Goal: Information Seeking & Learning: Learn about a topic

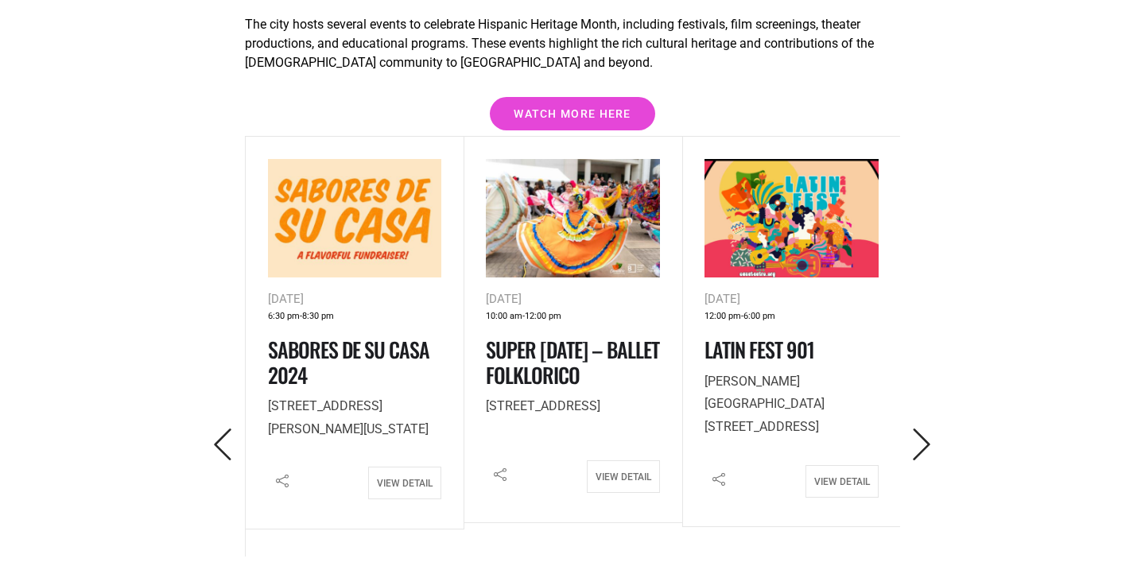
scroll to position [2239, 0]
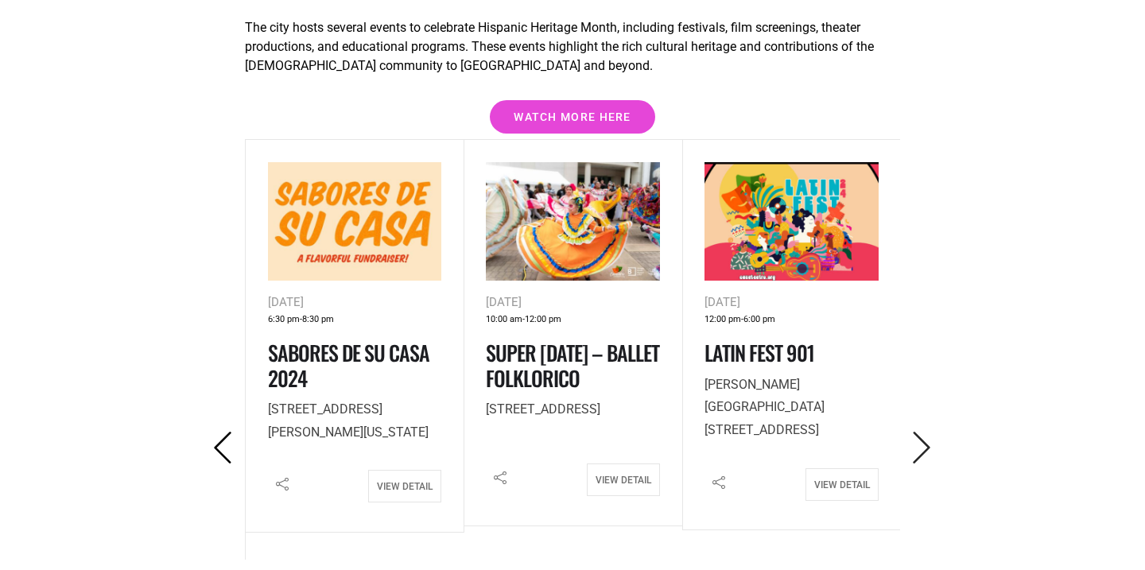
click at [227, 432] on icon "Previous" at bounding box center [223, 448] width 33 height 33
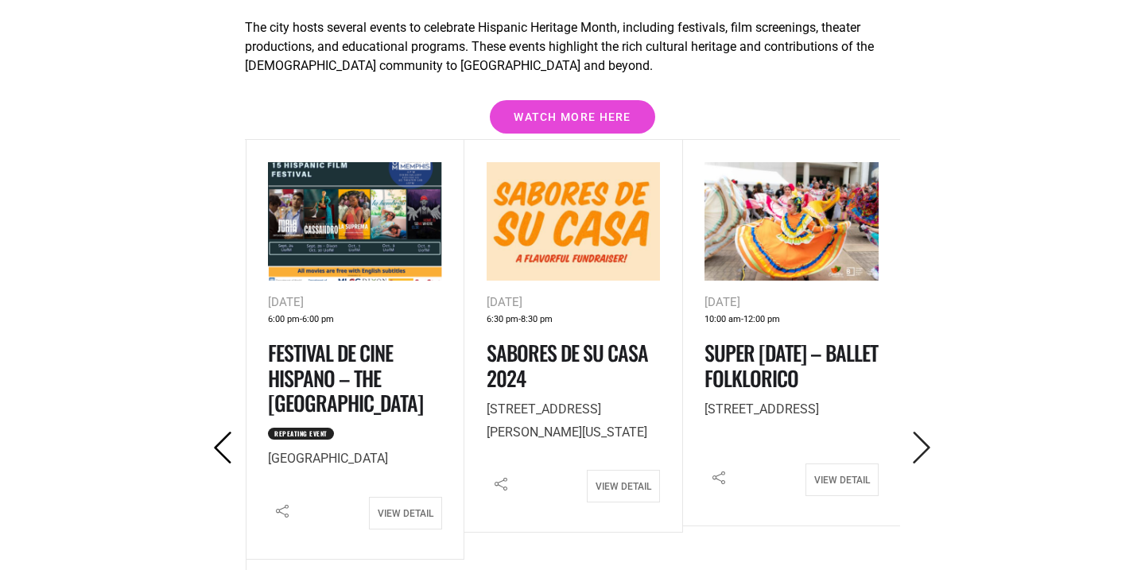
click at [227, 432] on icon "Previous" at bounding box center [223, 448] width 33 height 33
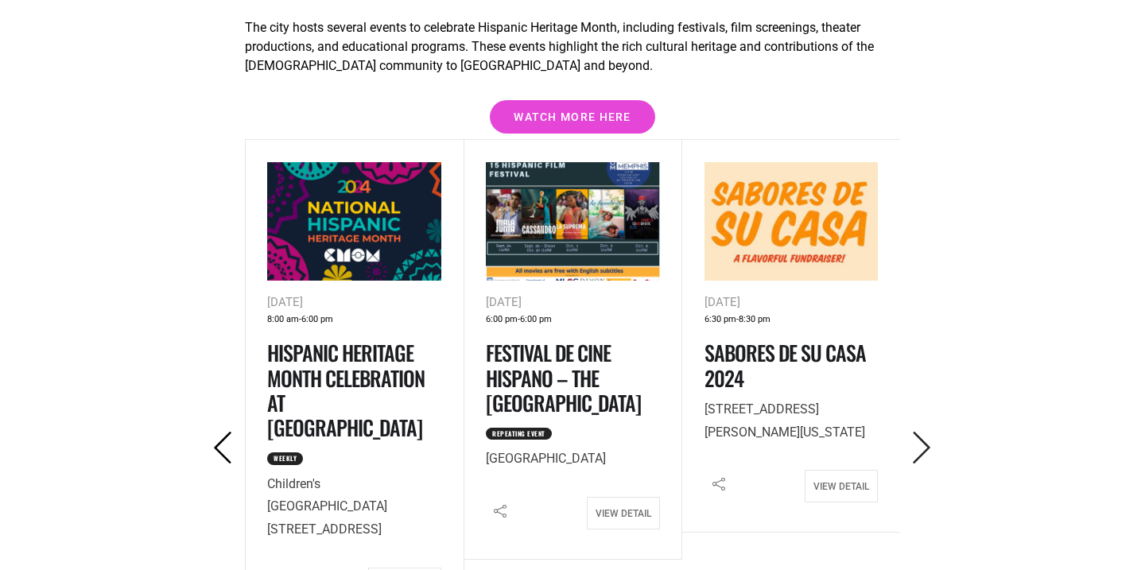
click at [227, 432] on icon "Previous" at bounding box center [223, 448] width 33 height 33
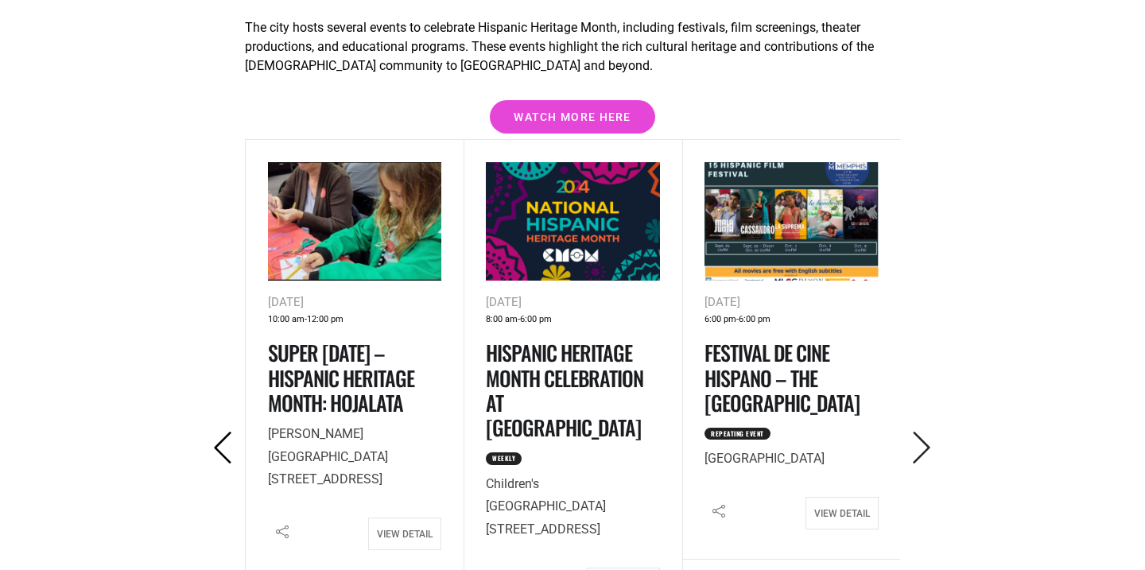
click at [227, 432] on icon "Previous" at bounding box center [223, 448] width 33 height 33
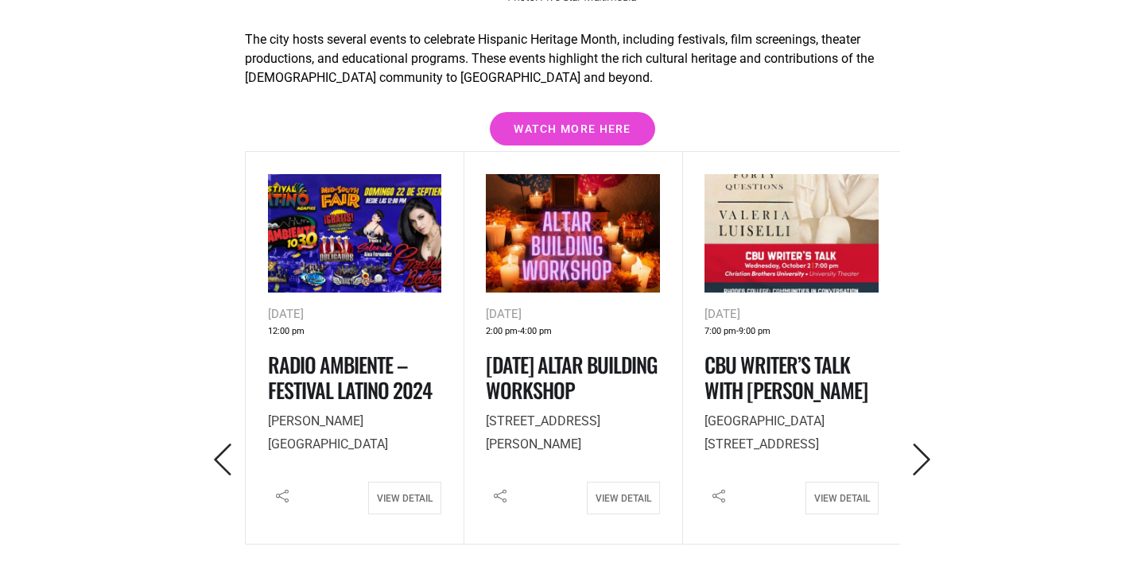
scroll to position [2225, 0]
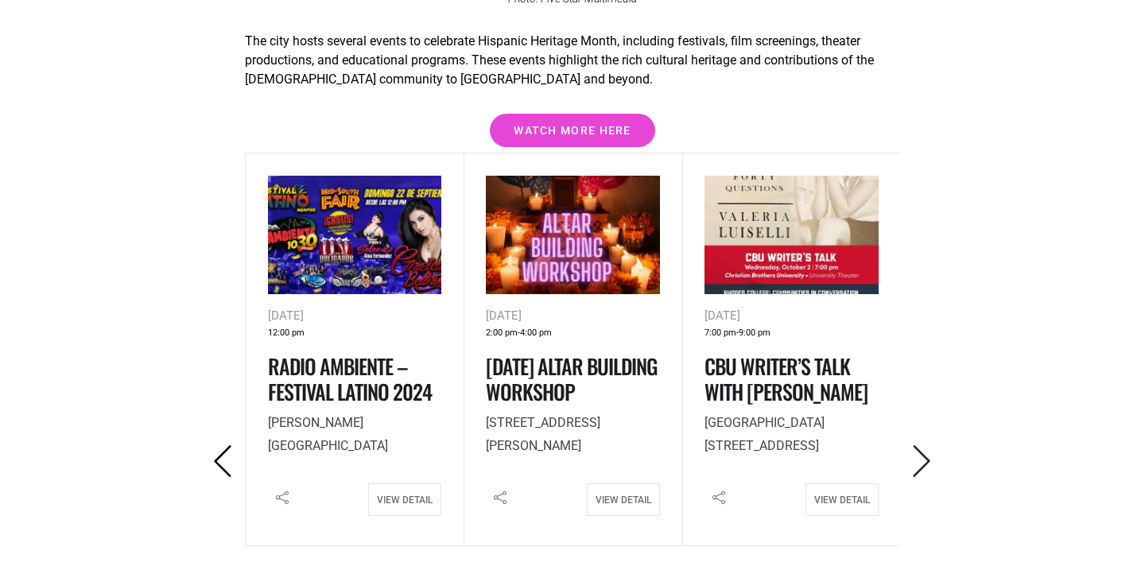
click at [213, 445] on icon "Previous" at bounding box center [223, 461] width 33 height 33
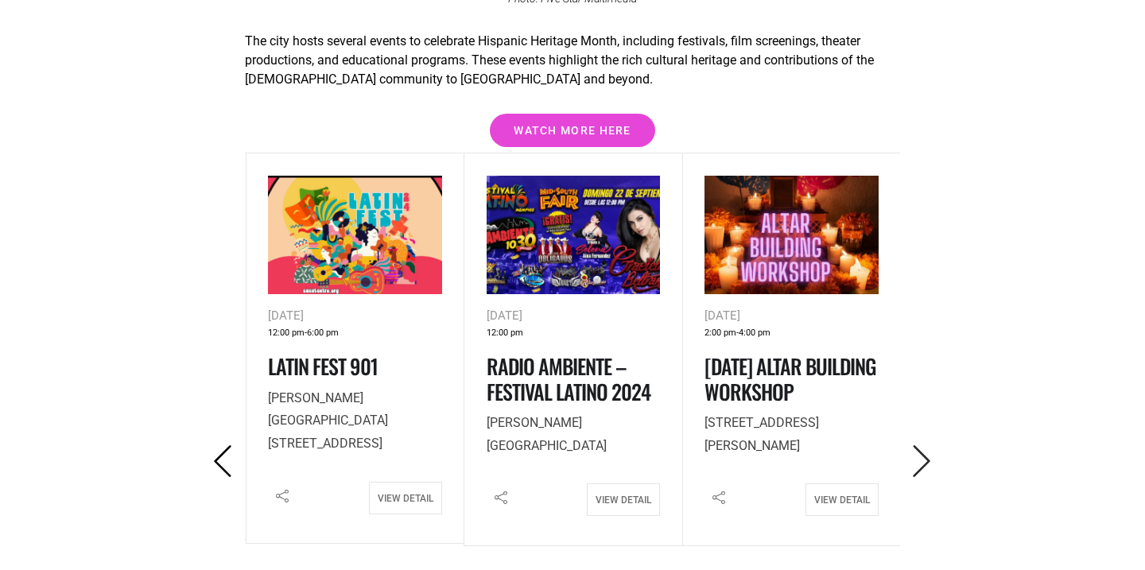
click at [213, 445] on icon "Previous" at bounding box center [223, 461] width 33 height 33
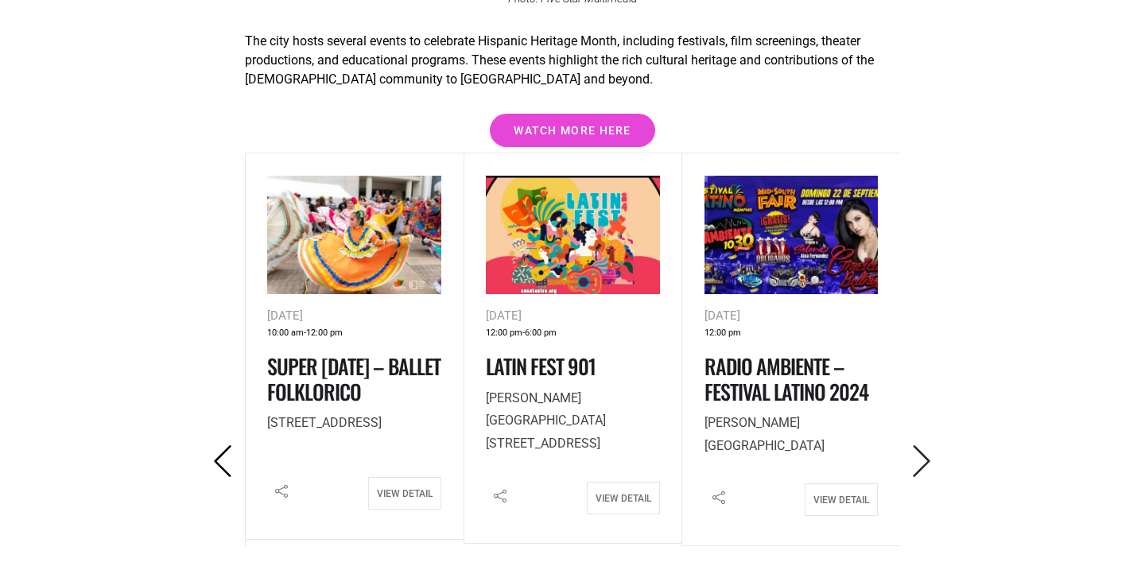
click at [213, 445] on icon "Previous" at bounding box center [223, 461] width 33 height 33
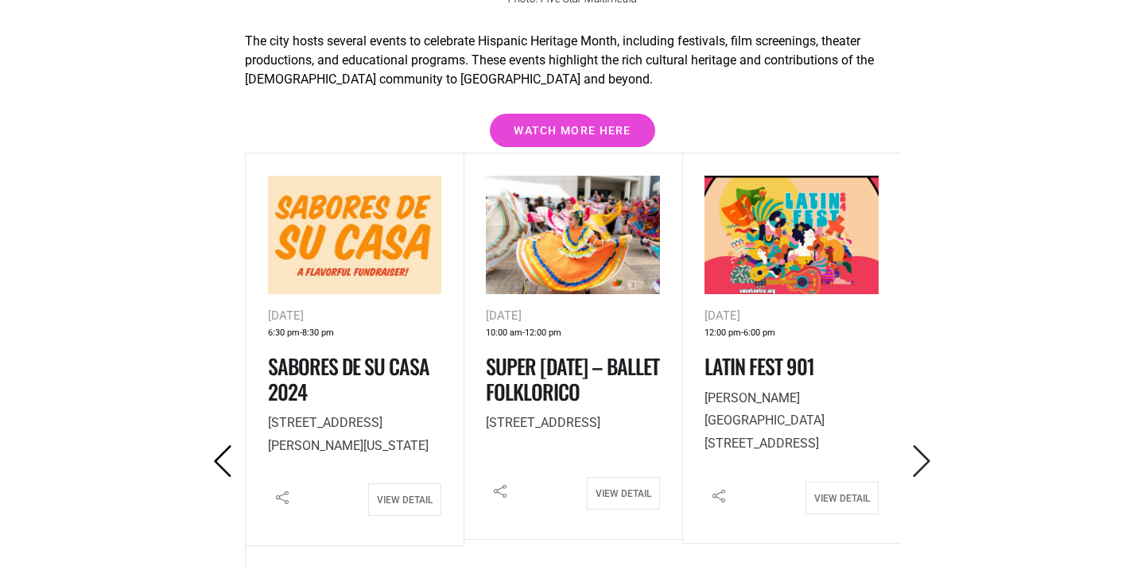
click at [213, 445] on icon "Previous" at bounding box center [223, 461] width 33 height 33
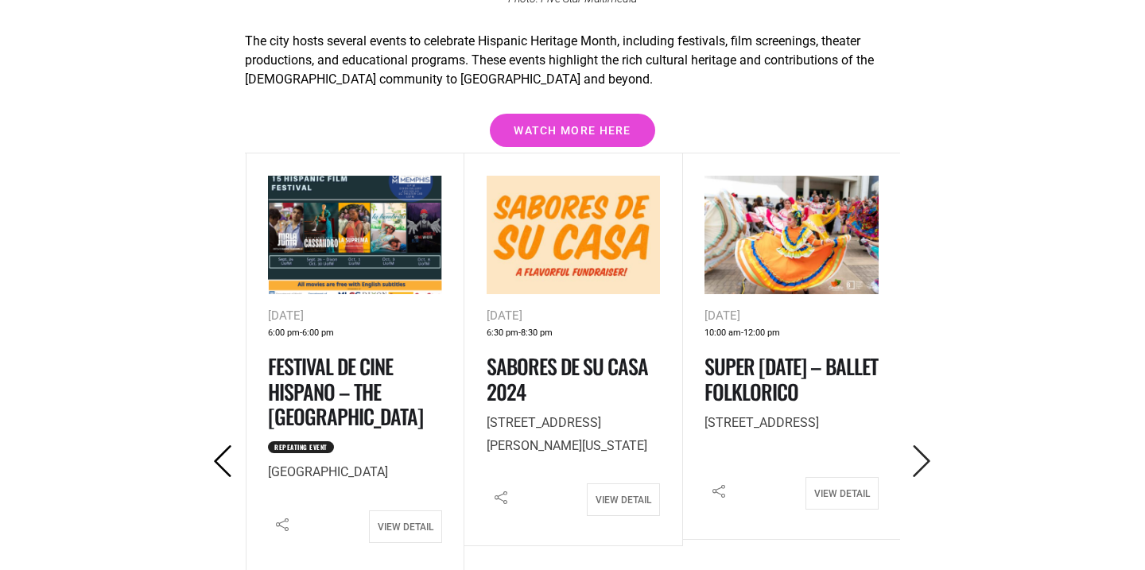
click at [213, 445] on icon "Previous" at bounding box center [223, 461] width 33 height 33
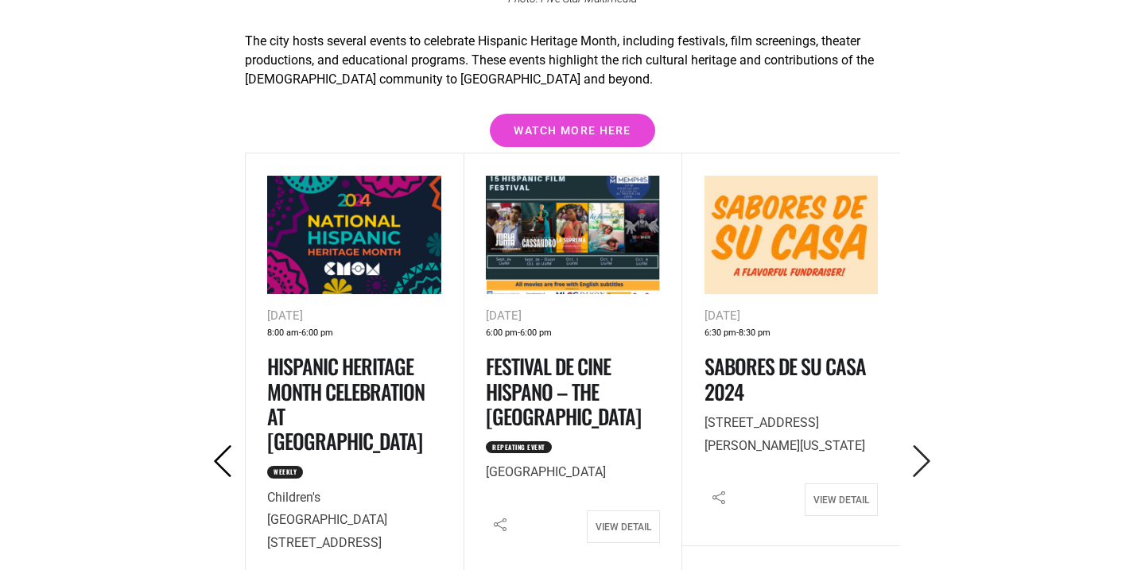
click at [213, 445] on icon "Previous" at bounding box center [223, 461] width 33 height 33
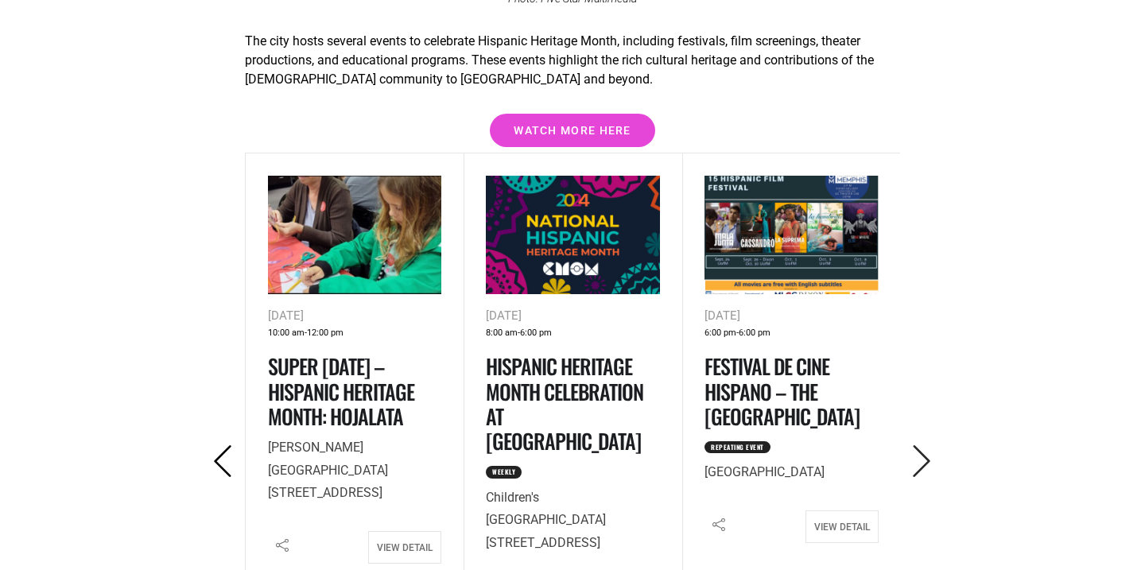
click at [213, 445] on icon "Previous" at bounding box center [223, 461] width 33 height 33
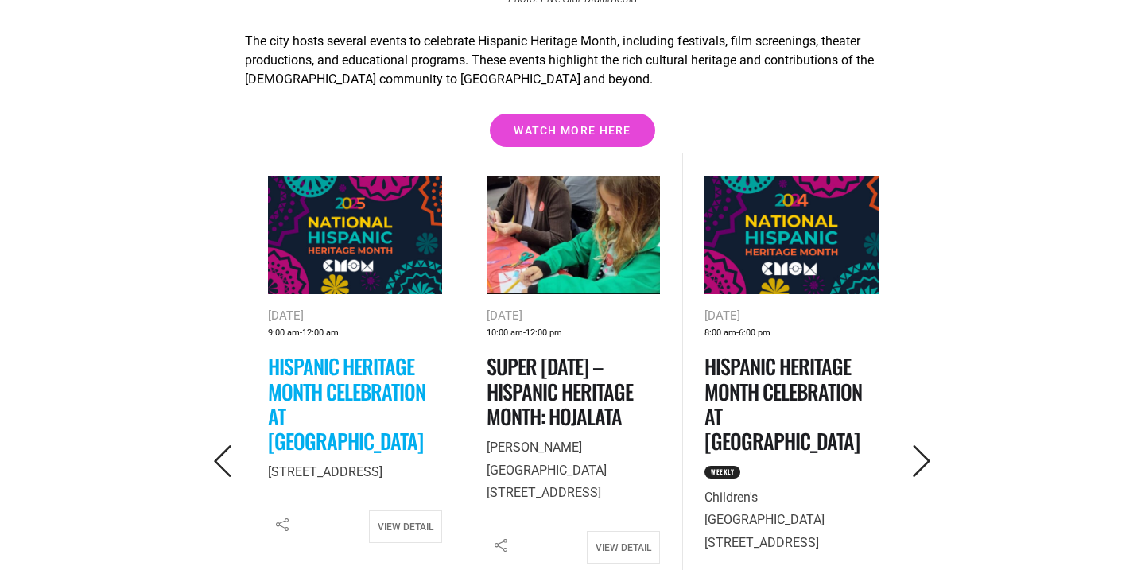
click at [378, 351] on link "Hispanic Heritage Month Celebration at [GEOGRAPHIC_DATA]" at bounding box center [346, 404] width 157 height 106
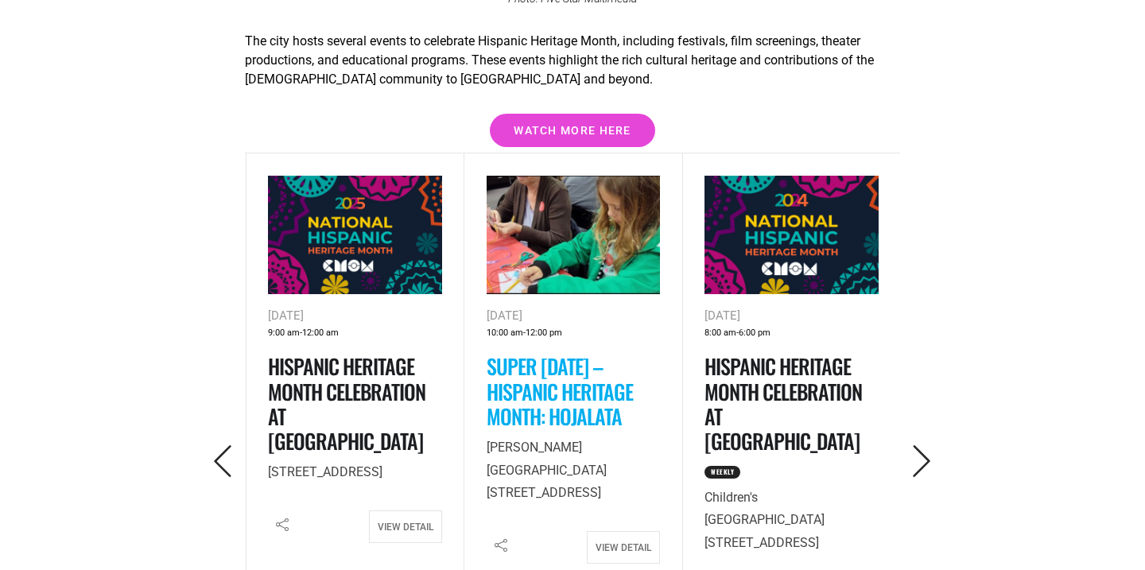
click at [568, 351] on link "Super [DATE] – Hispanic Heritage Month: Hojalata" at bounding box center [560, 391] width 146 height 80
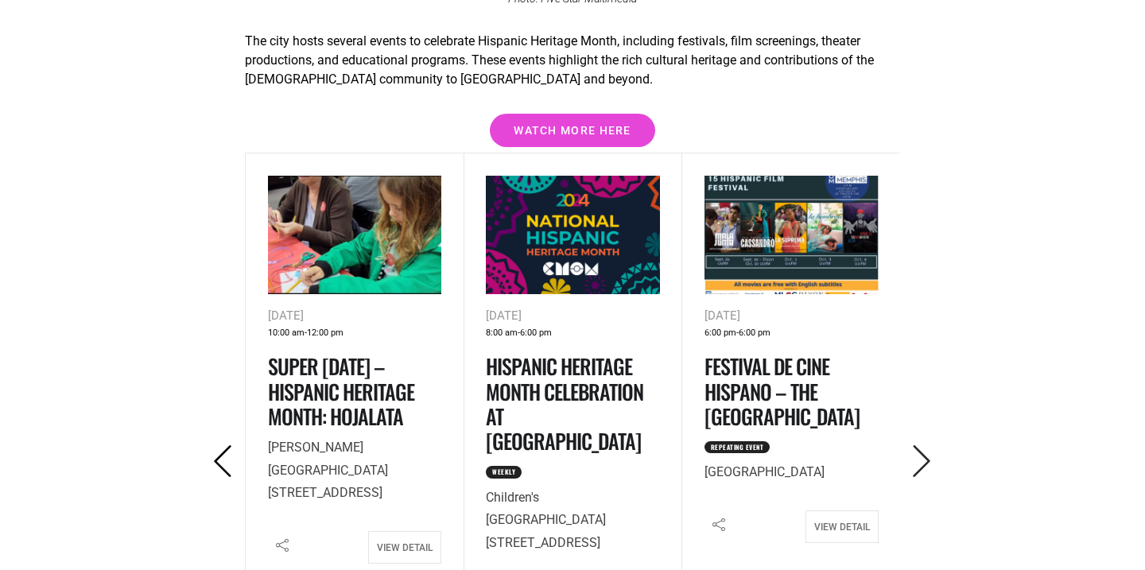
click at [232, 445] on icon "Previous" at bounding box center [223, 461] width 33 height 33
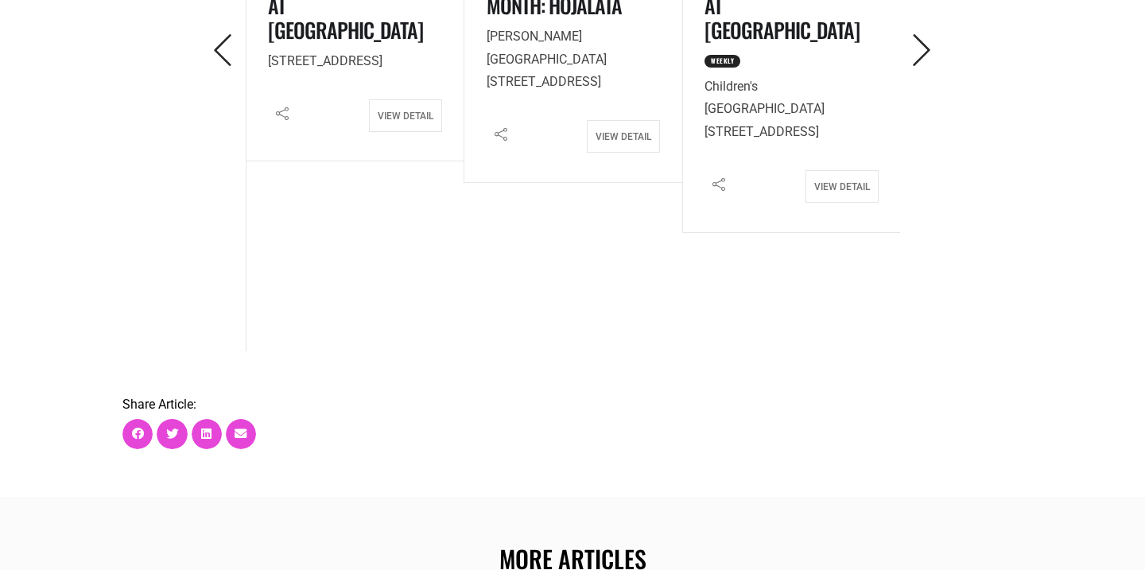
scroll to position [2639, 0]
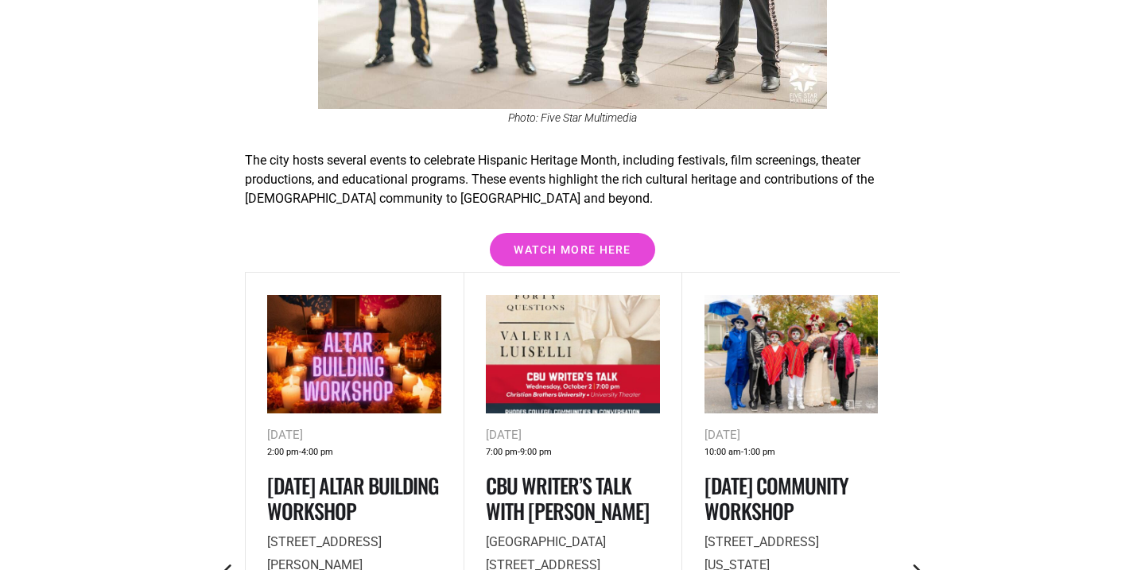
scroll to position [2161, 0]
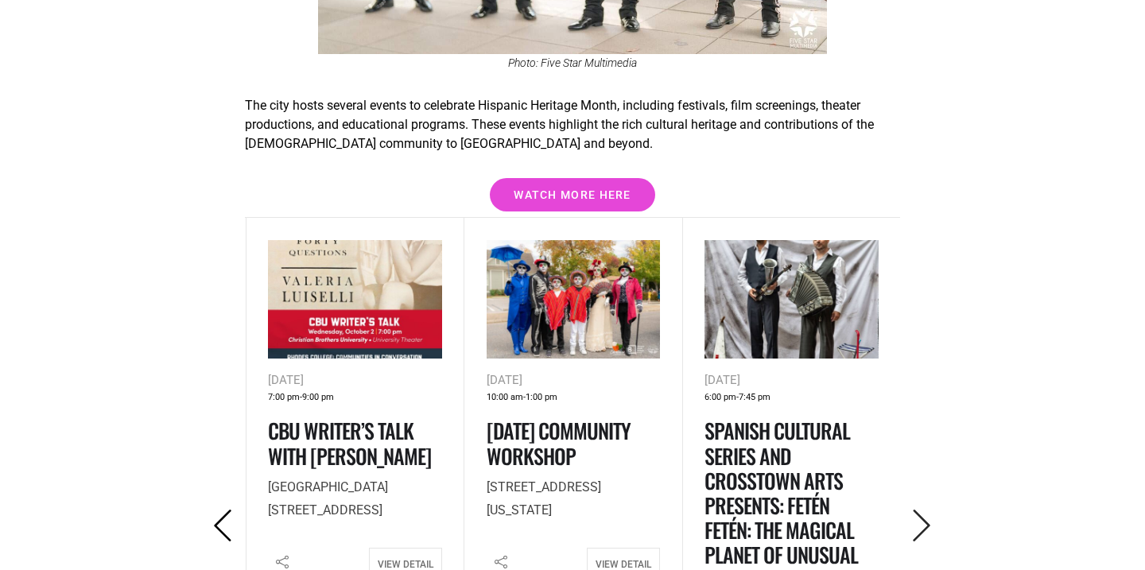
click at [231, 510] on icon "Previous" at bounding box center [223, 526] width 33 height 33
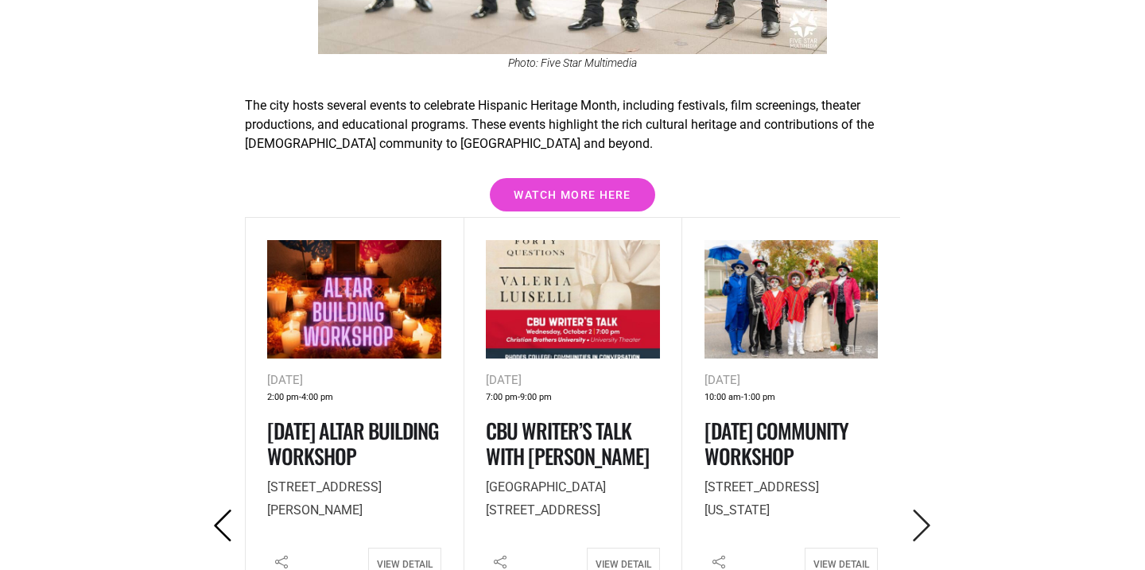
click at [231, 510] on icon "Previous" at bounding box center [223, 526] width 33 height 33
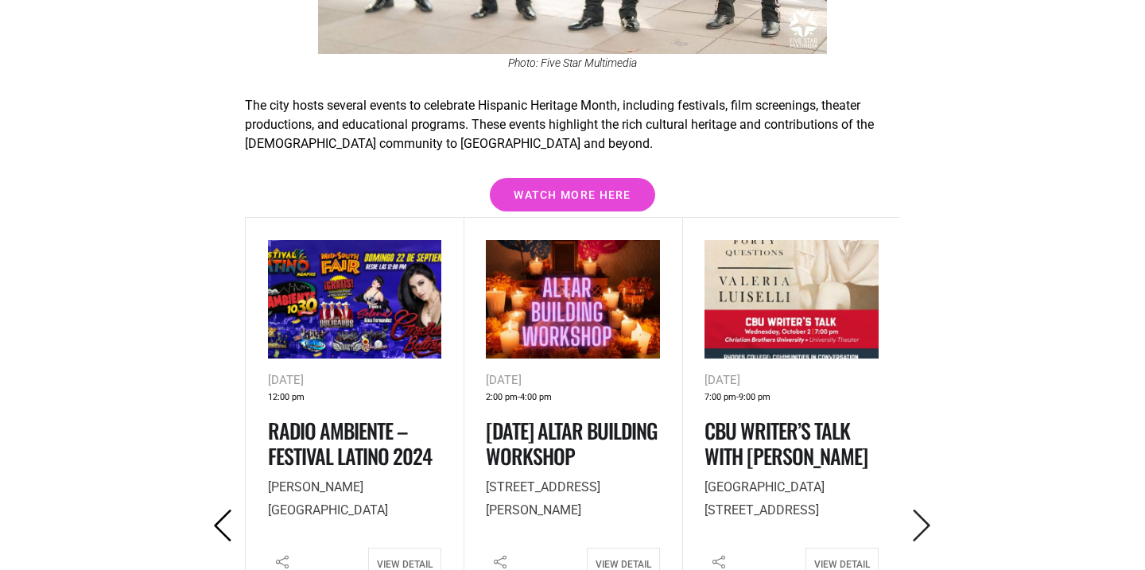
click at [231, 510] on icon "Previous" at bounding box center [223, 526] width 33 height 33
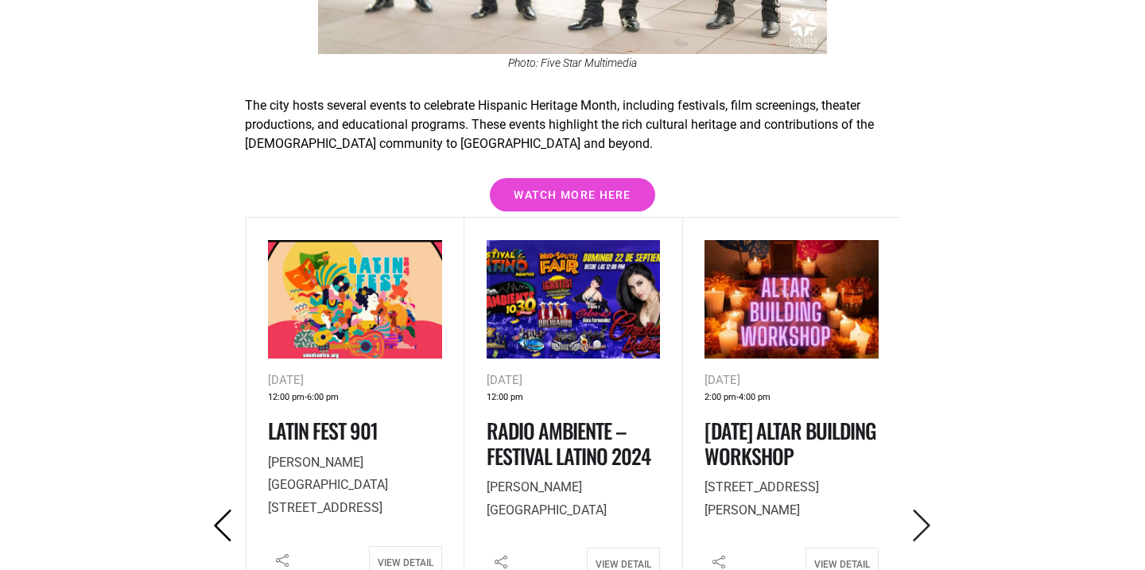
click at [231, 510] on icon "Previous" at bounding box center [223, 526] width 33 height 33
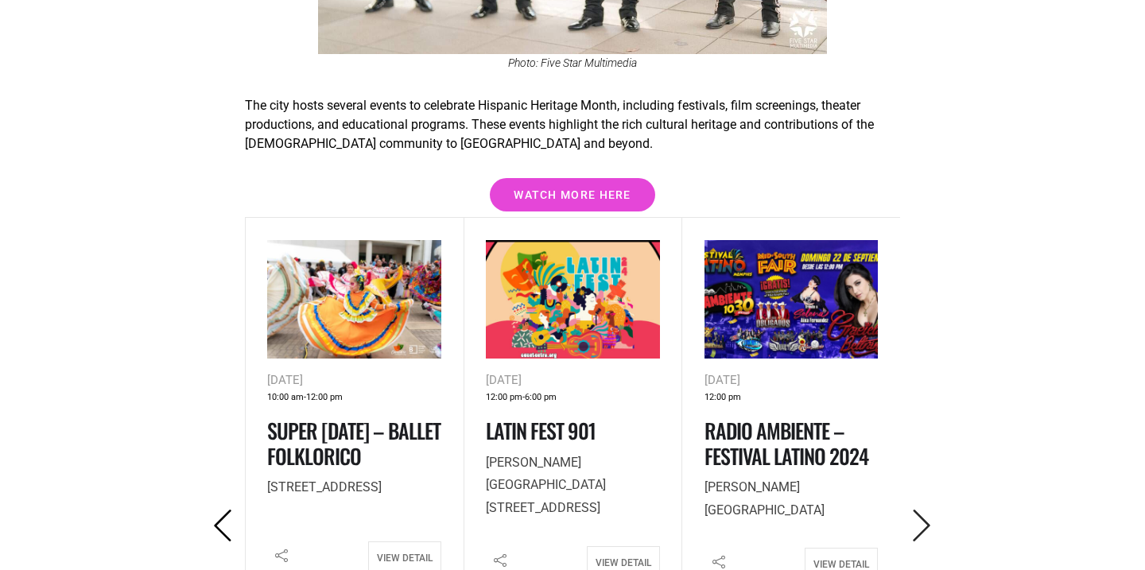
click at [231, 510] on icon "Previous" at bounding box center [223, 526] width 33 height 33
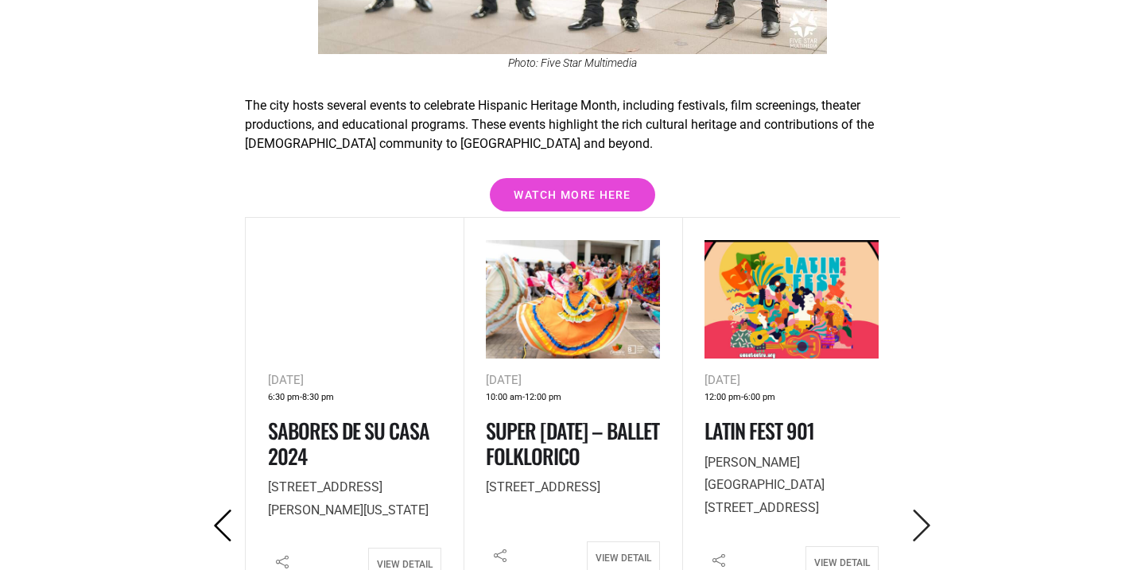
click at [231, 510] on icon "Previous" at bounding box center [223, 526] width 33 height 33
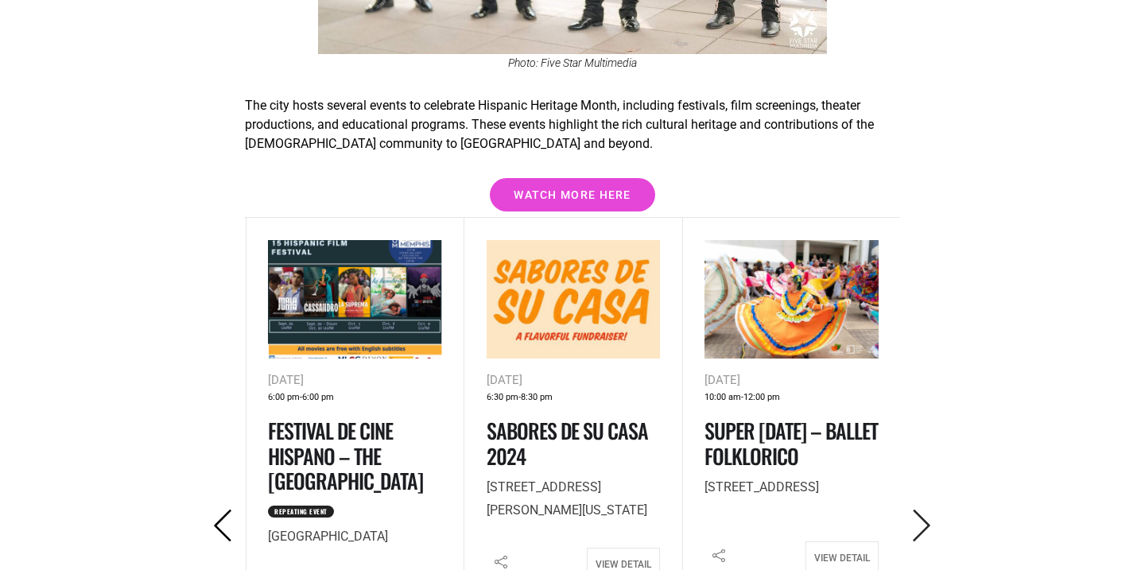
click at [231, 510] on icon "Previous" at bounding box center [223, 526] width 33 height 33
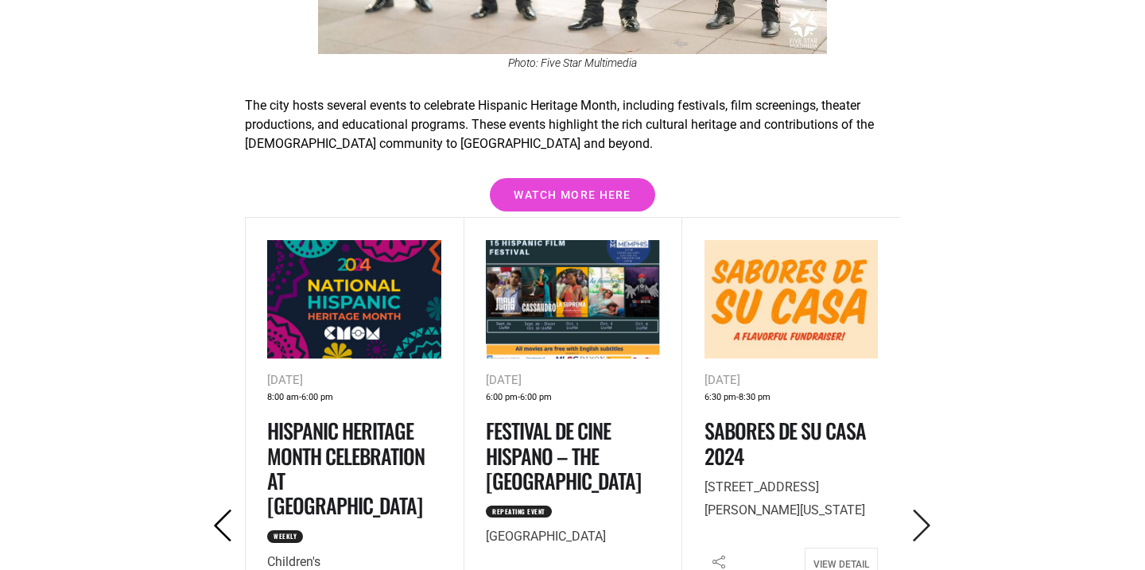
click at [231, 510] on icon "Previous" at bounding box center [223, 526] width 33 height 33
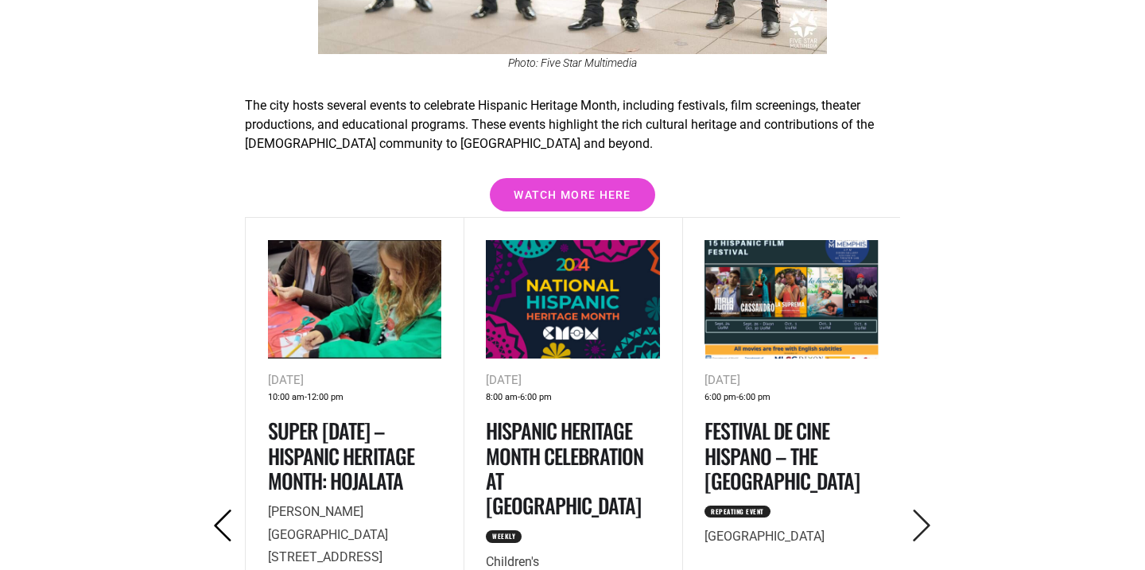
click at [231, 510] on icon "Previous" at bounding box center [223, 526] width 33 height 33
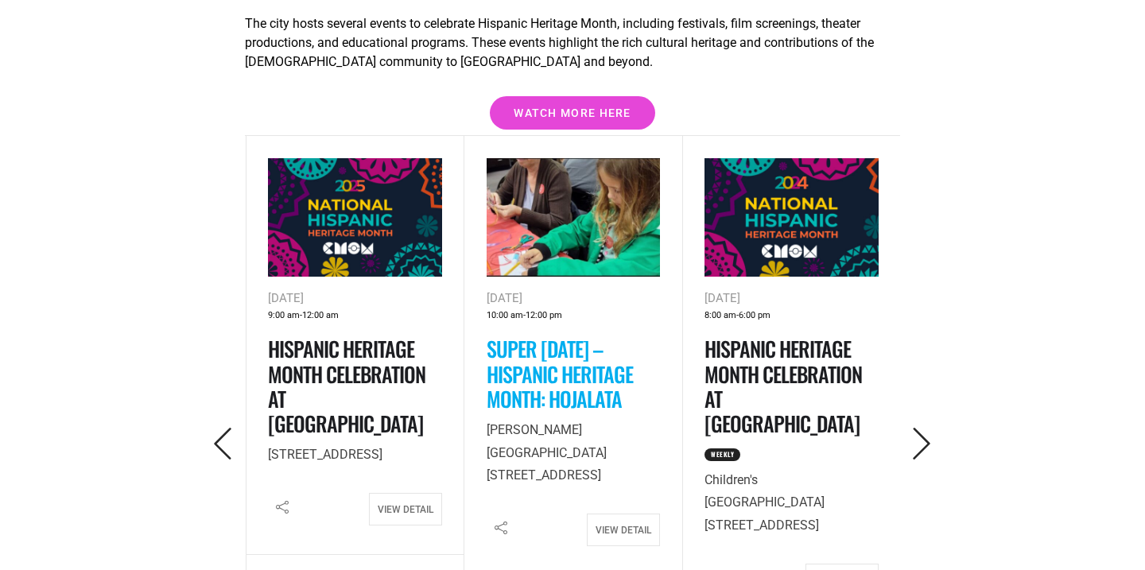
scroll to position [2240, 0]
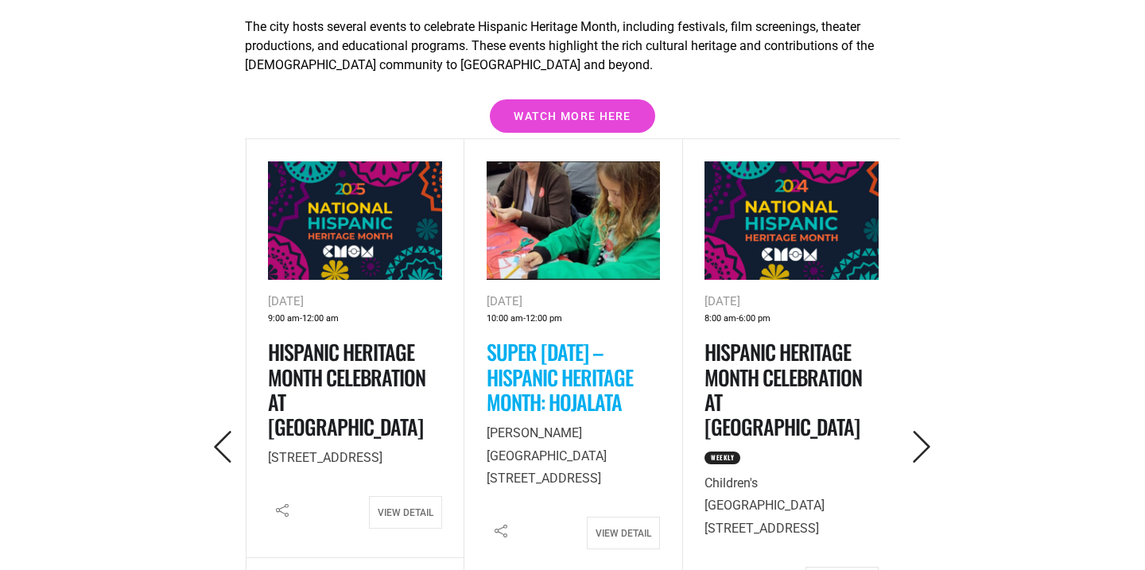
click at [609, 342] on link "Super [DATE] – Hispanic Heritage Month: Hojalata" at bounding box center [560, 376] width 146 height 80
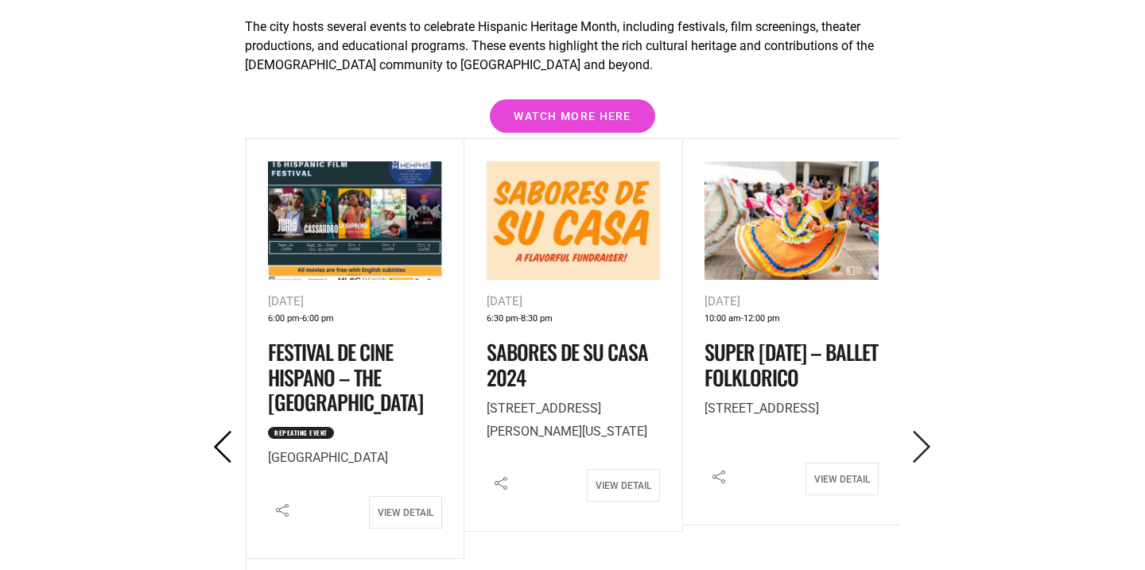
click at [225, 431] on icon "Previous" at bounding box center [223, 447] width 33 height 33
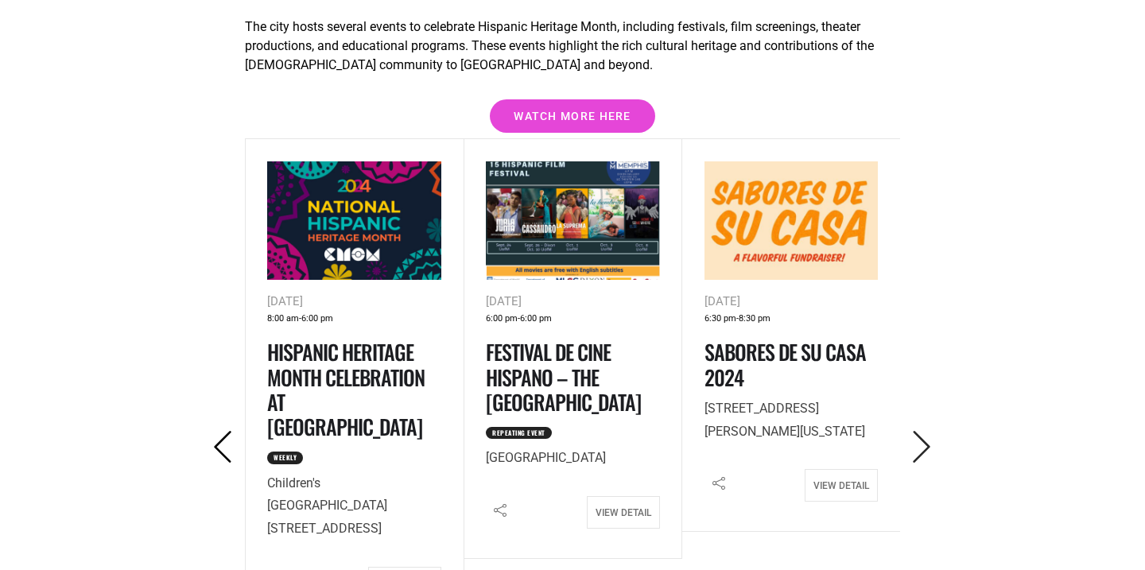
click at [225, 431] on icon "Previous" at bounding box center [223, 447] width 33 height 33
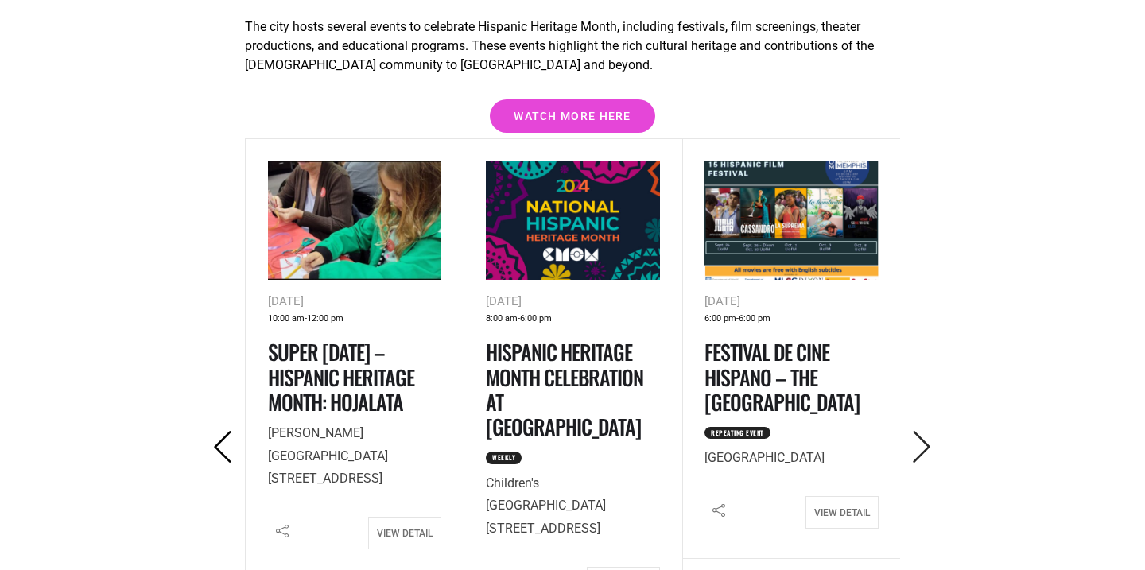
click at [225, 431] on icon "Previous" at bounding box center [223, 447] width 33 height 33
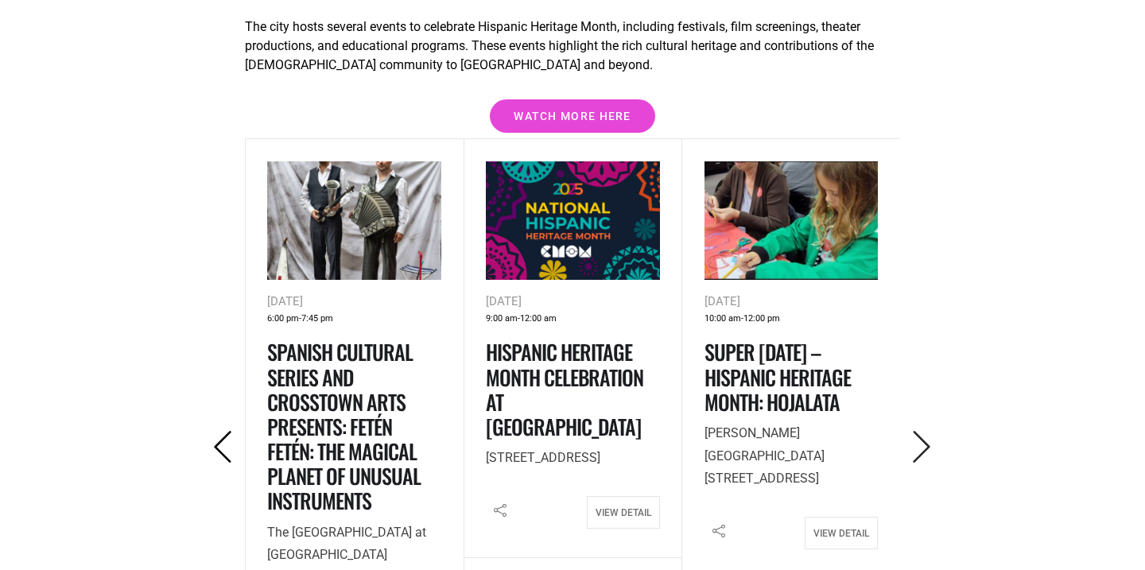
click at [225, 431] on icon "Previous" at bounding box center [223, 447] width 33 height 33
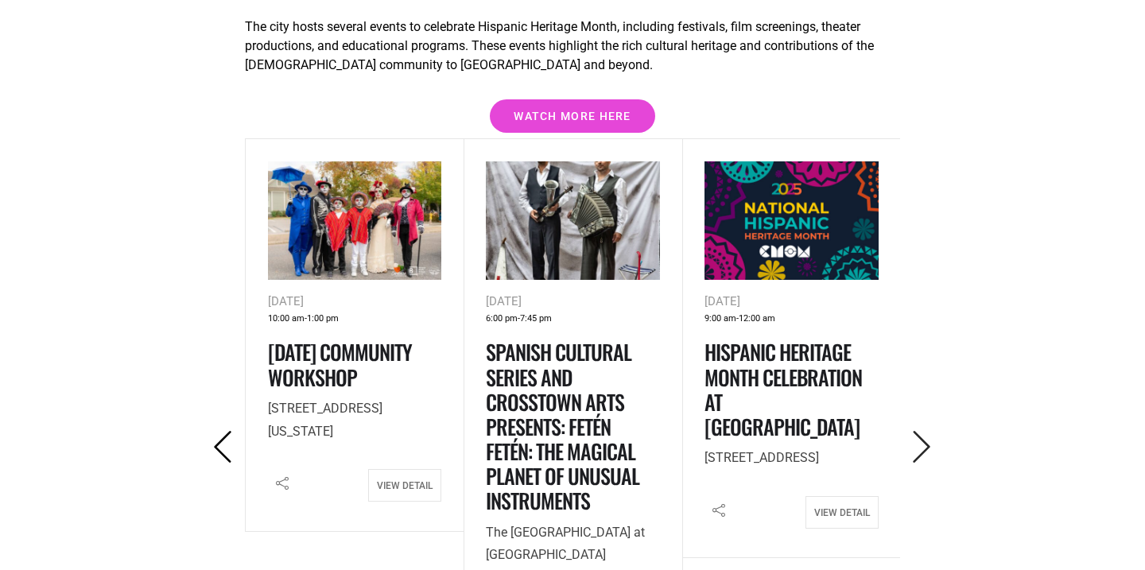
click at [225, 431] on icon "Previous" at bounding box center [223, 447] width 33 height 33
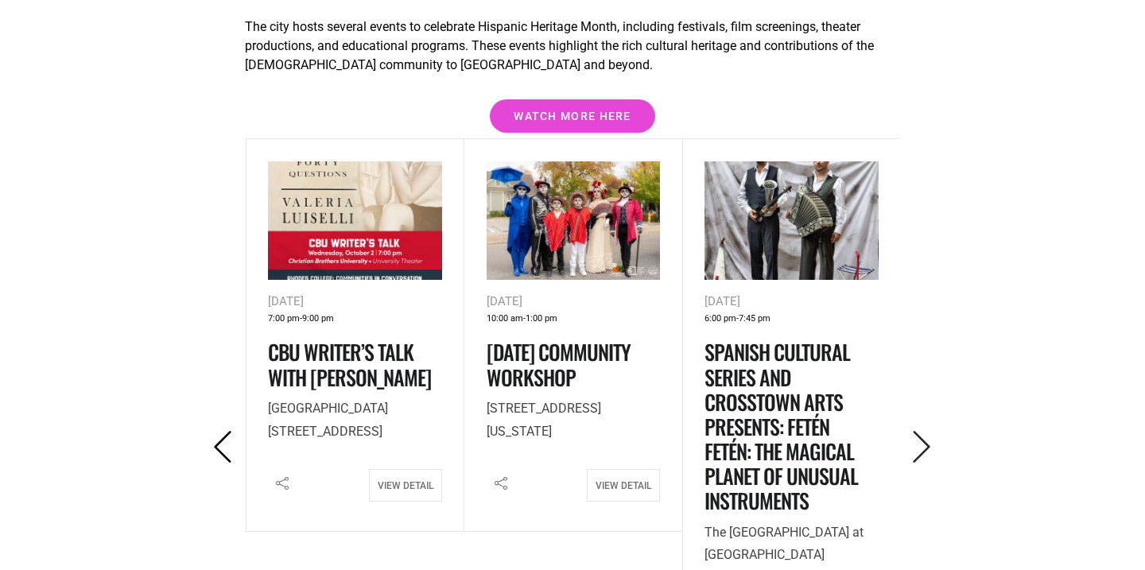
click at [225, 431] on icon "Previous" at bounding box center [223, 447] width 33 height 33
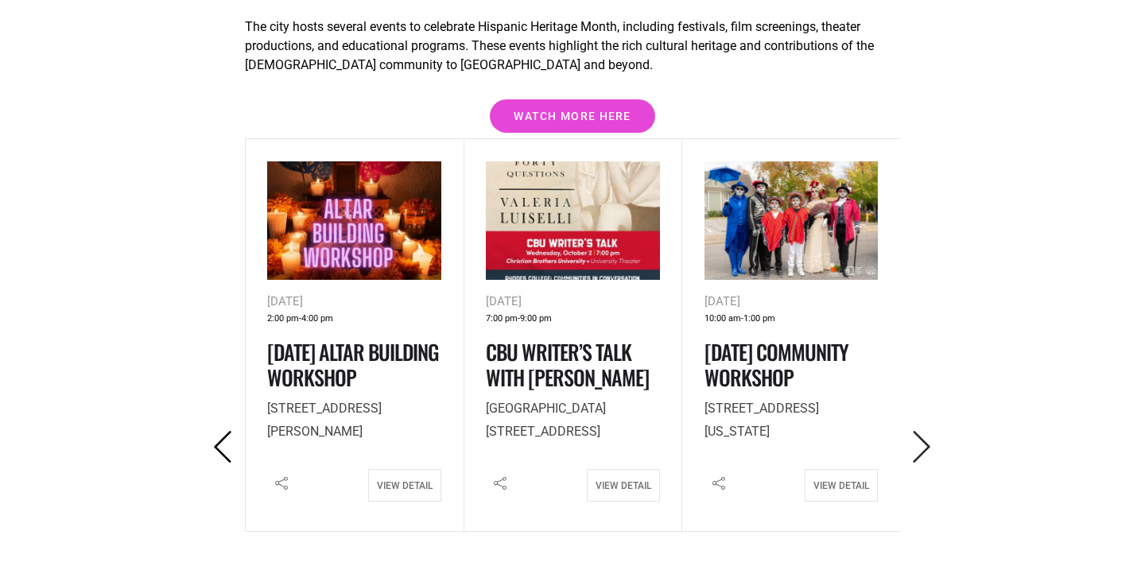
click at [225, 431] on icon "Previous" at bounding box center [223, 447] width 33 height 33
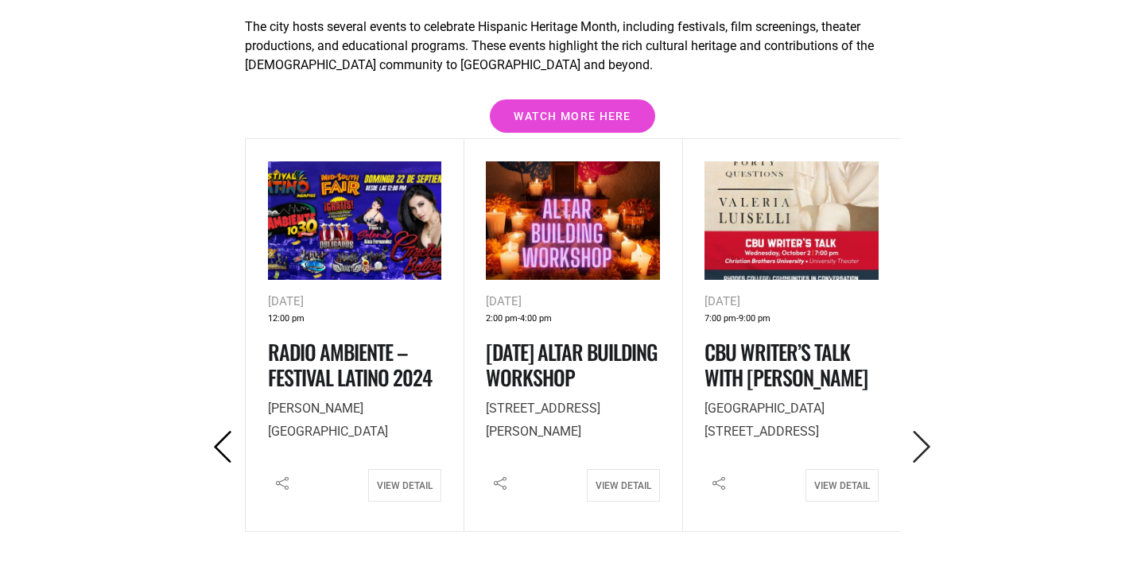
click at [225, 431] on icon "Previous" at bounding box center [223, 447] width 33 height 33
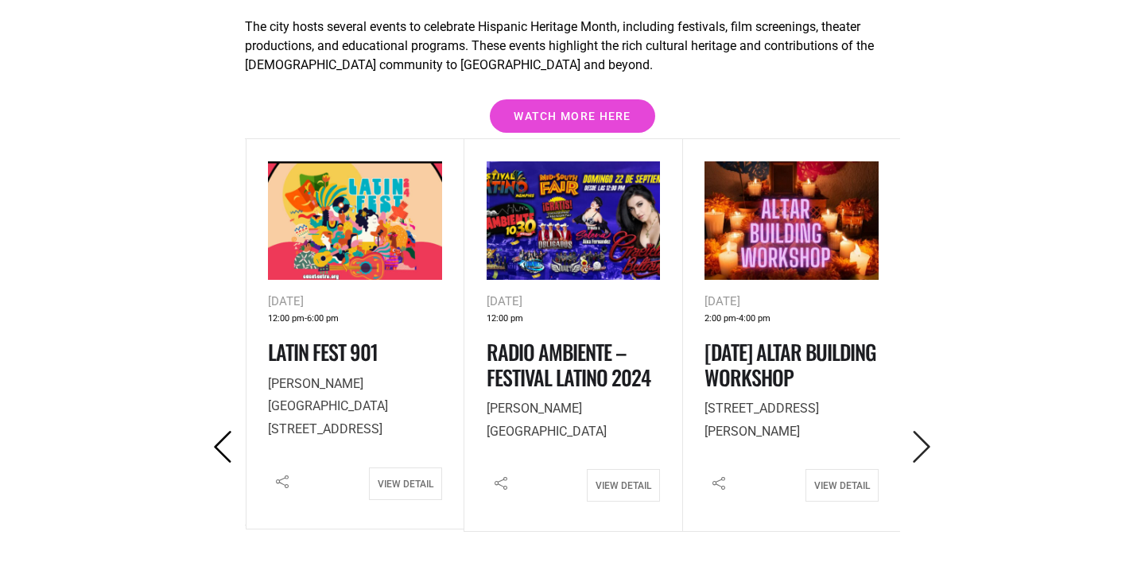
click at [225, 431] on icon "Previous" at bounding box center [223, 447] width 33 height 33
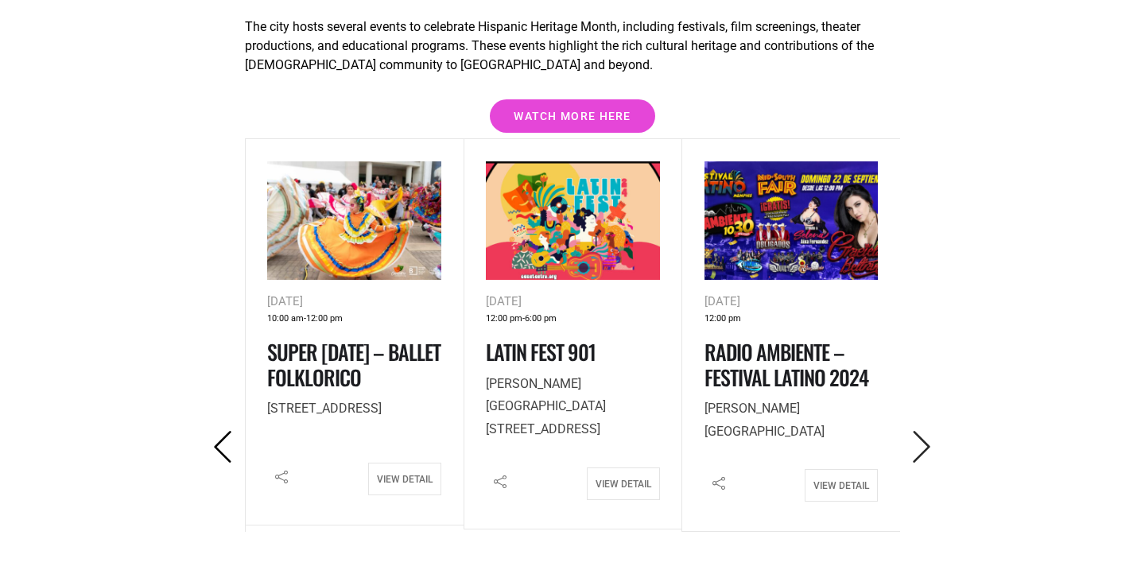
click at [225, 431] on icon "Previous" at bounding box center [223, 447] width 33 height 33
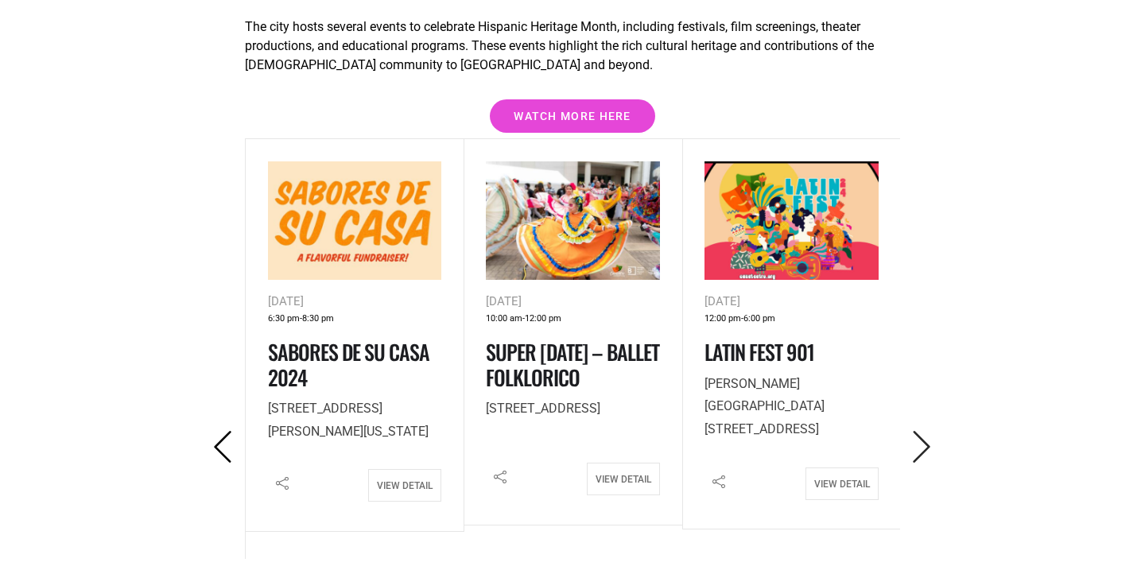
click at [225, 431] on icon "Previous" at bounding box center [223, 447] width 33 height 33
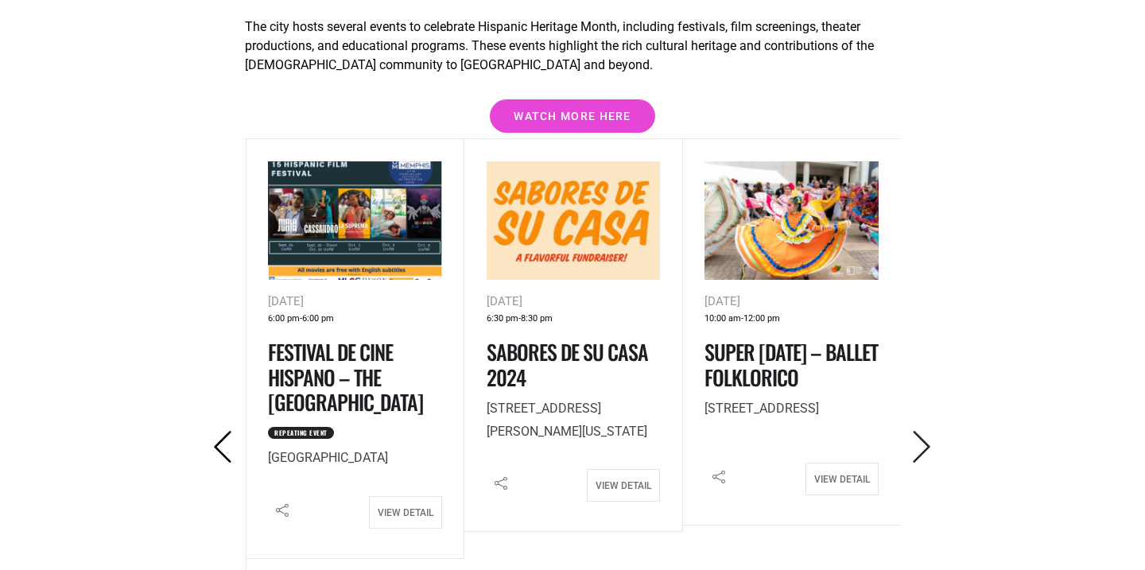
click at [225, 431] on icon "Previous" at bounding box center [223, 447] width 33 height 33
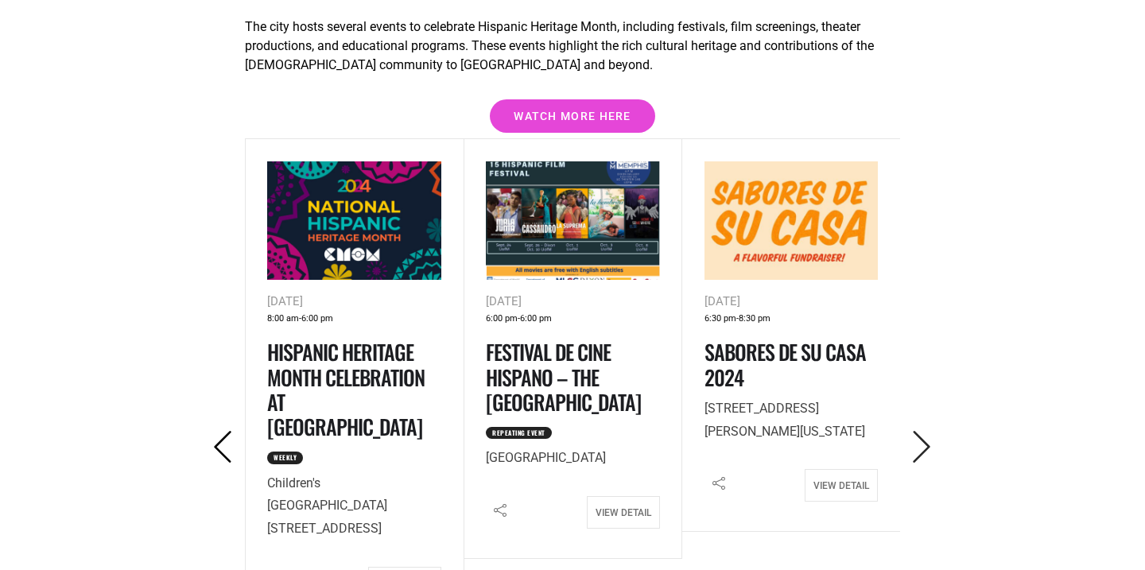
click at [225, 431] on icon "Previous" at bounding box center [223, 447] width 33 height 33
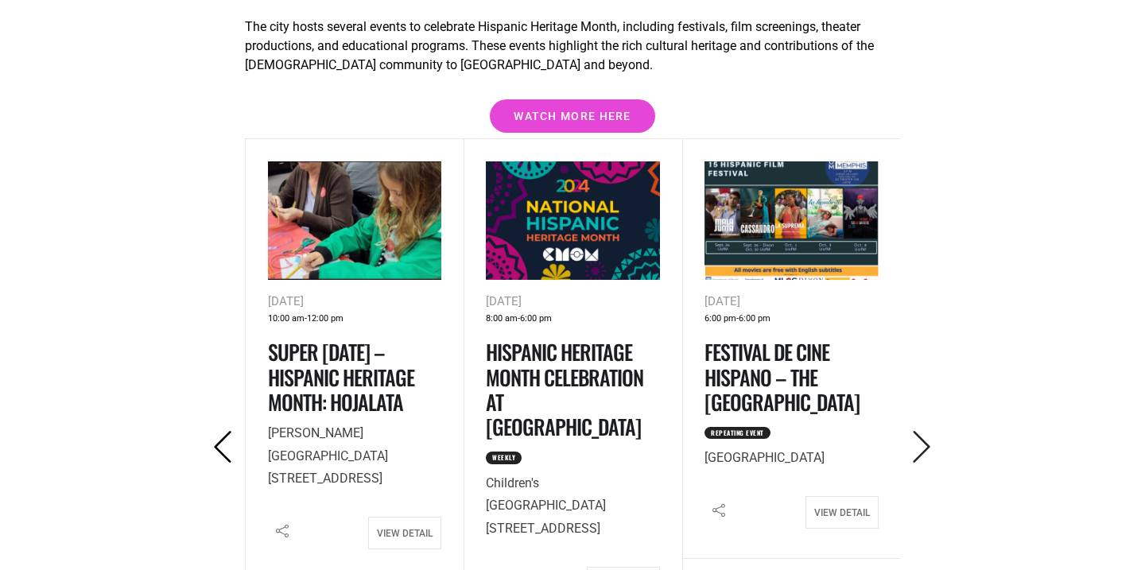
click at [225, 431] on icon "Previous" at bounding box center [223, 447] width 33 height 33
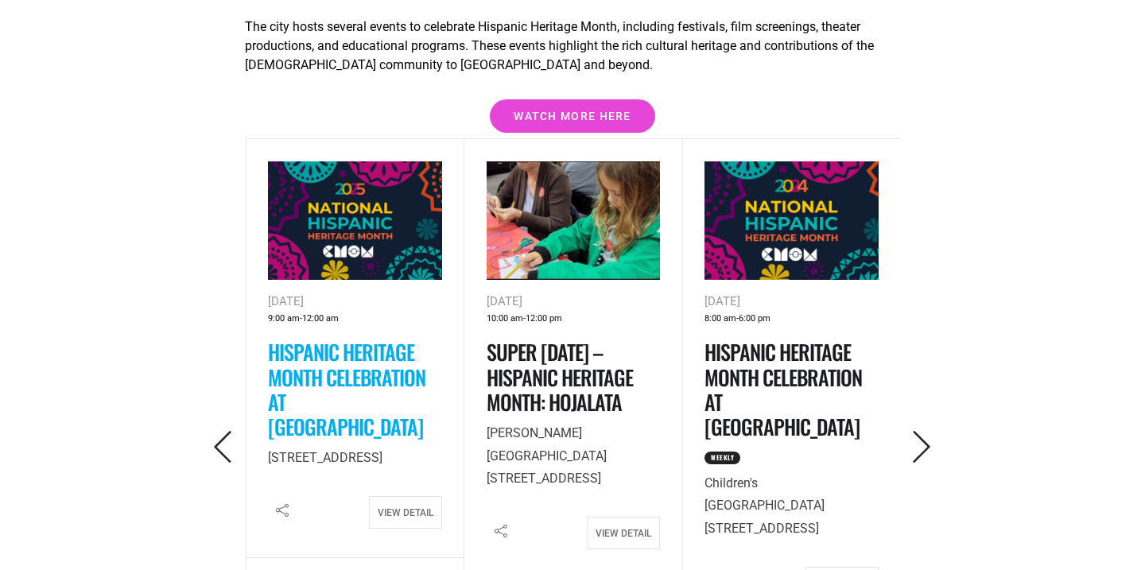
click at [328, 336] on link "Hispanic Heritage Month Celebration at [GEOGRAPHIC_DATA]" at bounding box center [346, 389] width 157 height 106
